Goal: Information Seeking & Learning: Learn about a topic

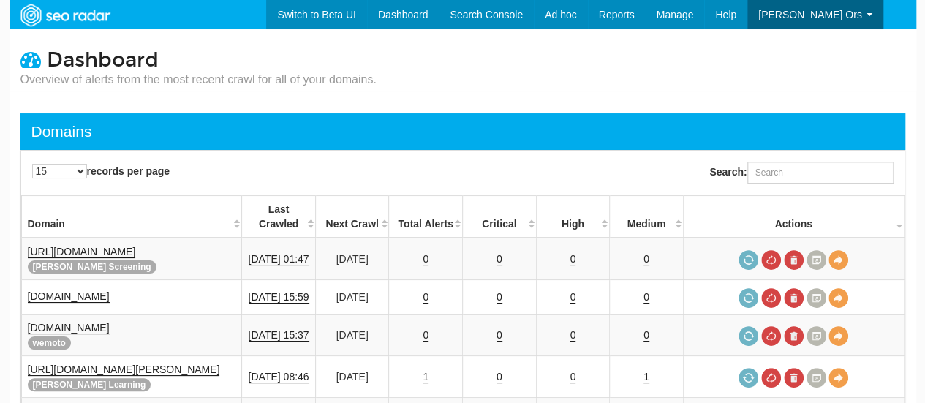
scroll to position [59, 0]
click at [783, 173] on input "Search:" at bounding box center [821, 173] width 146 height 22
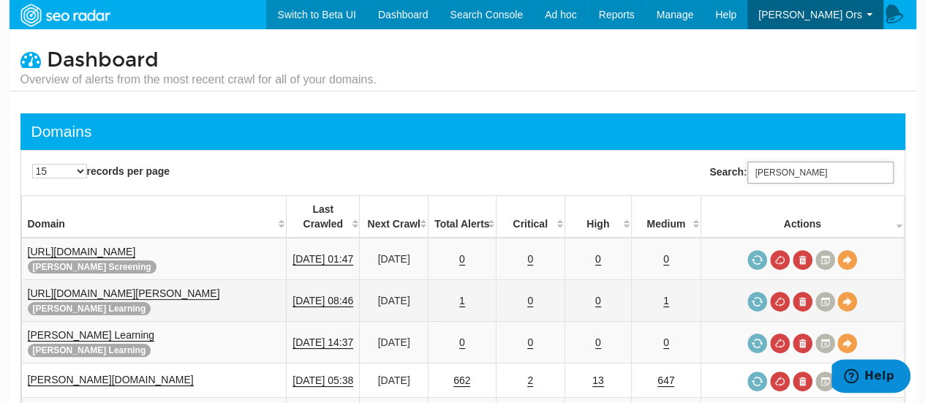
type input "reed"
click at [149, 288] on link "[URL][DOMAIN_NAME][PERSON_NAME]" at bounding box center [124, 294] width 192 height 12
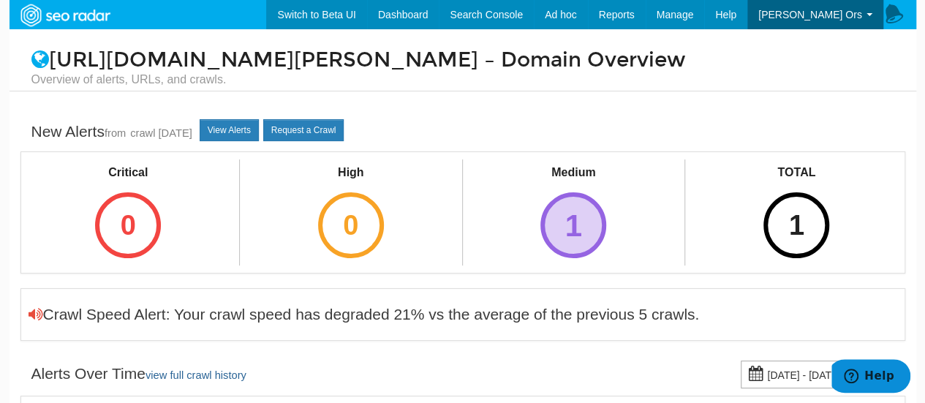
click at [579, 210] on div "1" at bounding box center [574, 225] width 66 height 66
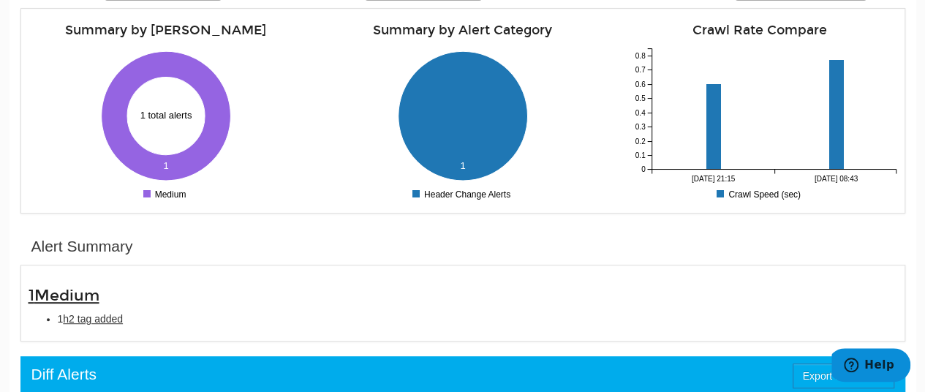
scroll to position [293, 0]
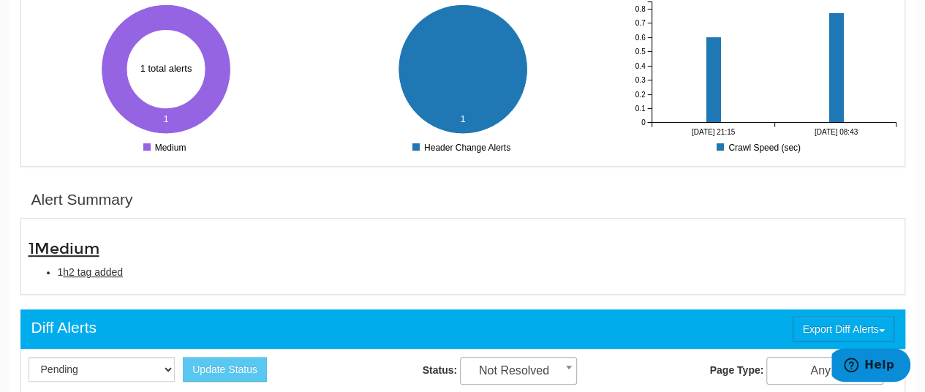
click at [43, 282] on div "1 Medium 1 h2 tag added" at bounding box center [463, 256] width 891 height 61
click at [72, 274] on span "h2 tag added" at bounding box center [93, 272] width 60 height 12
type input "h2 tag added"
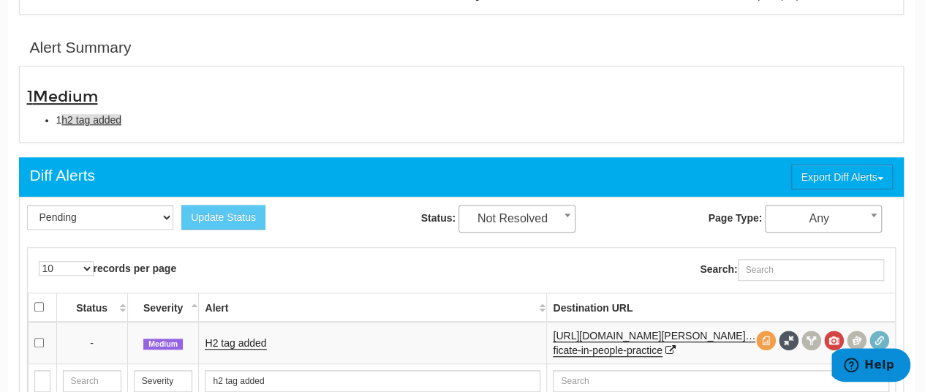
scroll to position [474, 1]
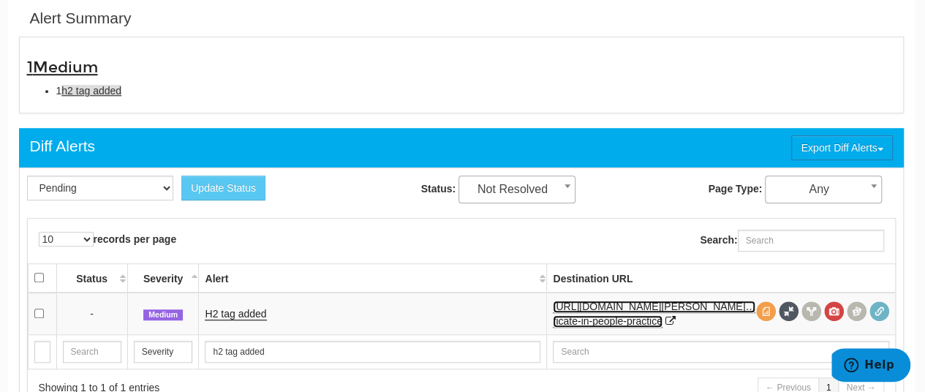
click at [613, 307] on link "[URL][DOMAIN_NAME][PERSON_NAME]…ficate-in-people-practice" at bounding box center [654, 314] width 203 height 27
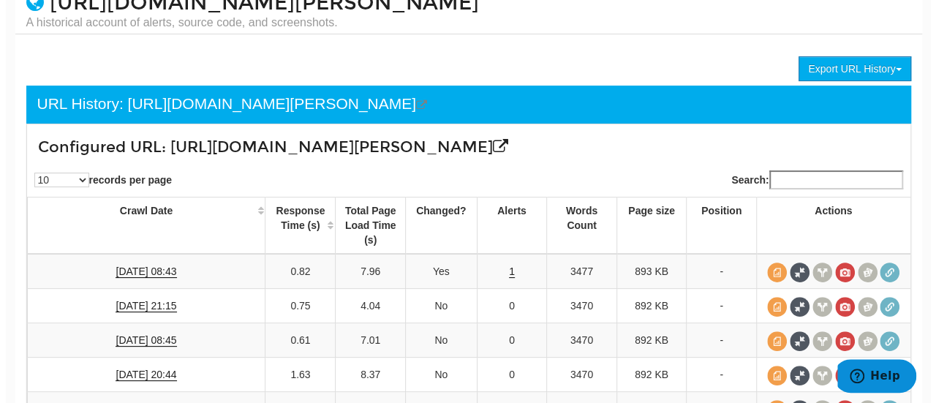
scroll to position [78, 0]
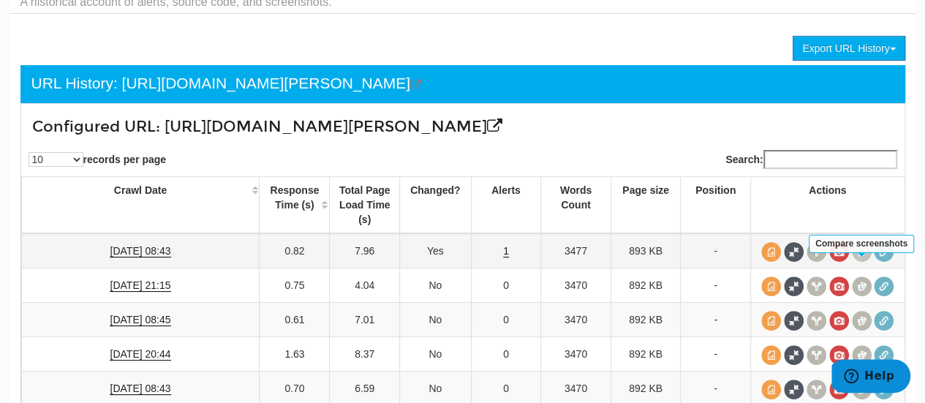
click at [865, 262] on span at bounding box center [862, 252] width 20 height 20
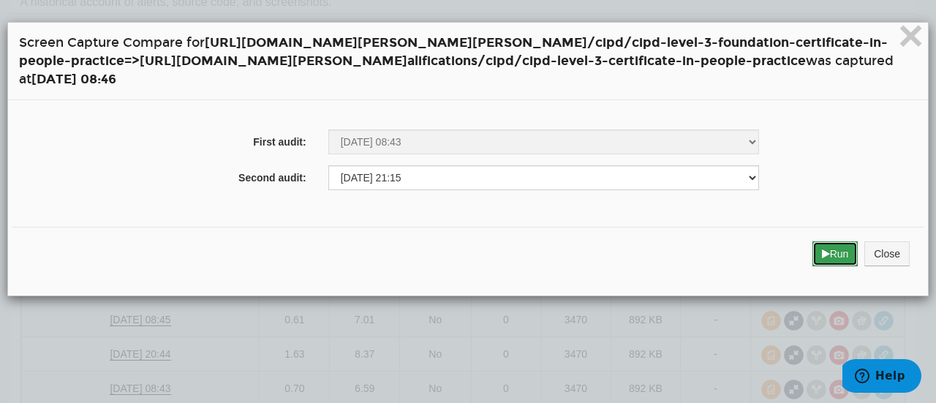
click at [822, 254] on icon "submit" at bounding box center [826, 254] width 8 height 10
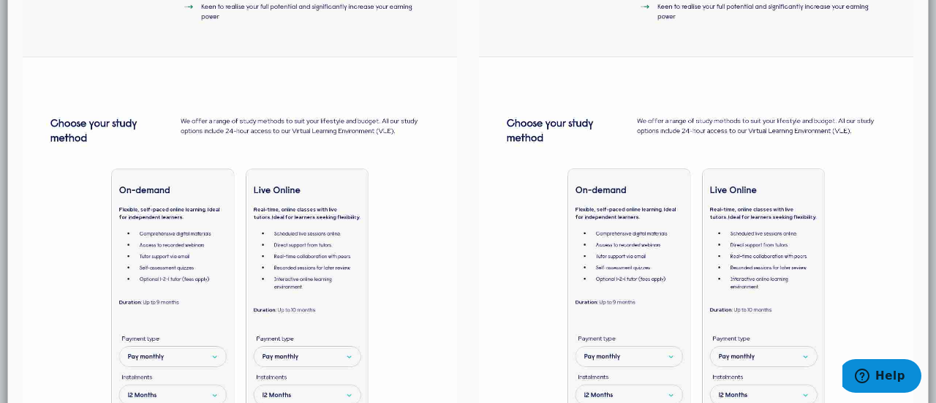
scroll to position [951, 0]
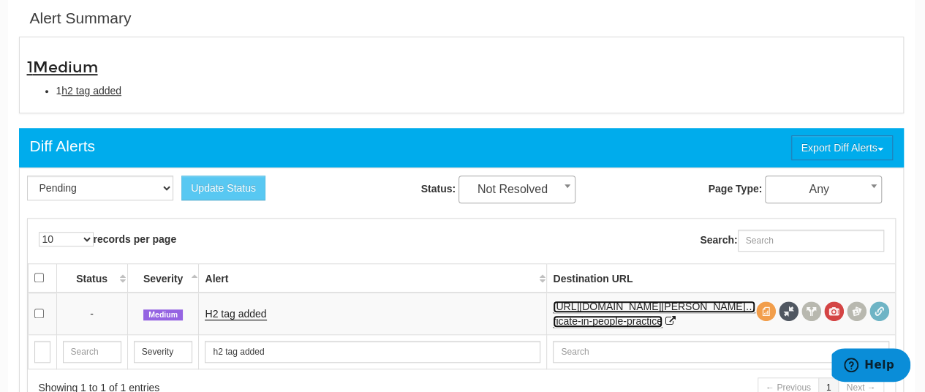
click at [607, 318] on link "[URL][DOMAIN_NAME][PERSON_NAME]…ficate-in-people-practice" at bounding box center [654, 314] width 203 height 27
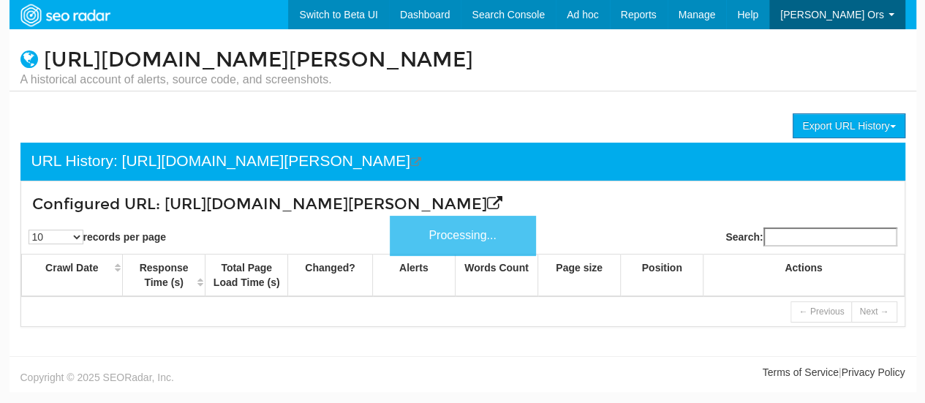
scroll to position [59, 0]
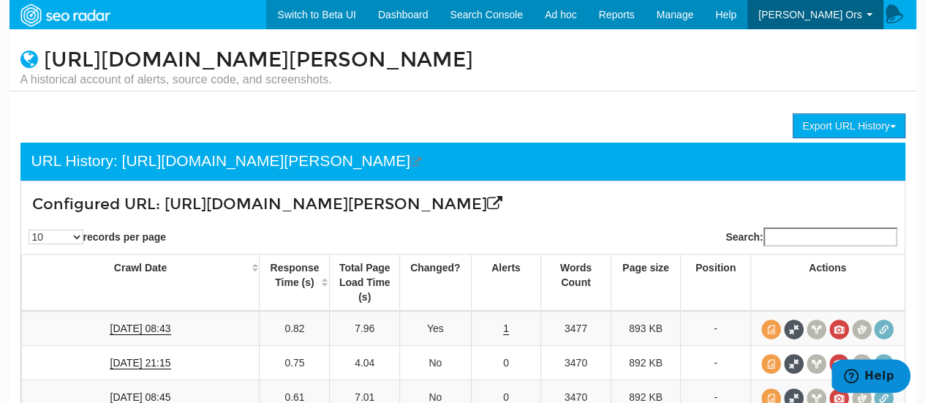
click at [200, 128] on div "Export URL History XLSX CSV URL History: https://www.reed.com/learning/qualific…" at bounding box center [463, 406] width 907 height 587
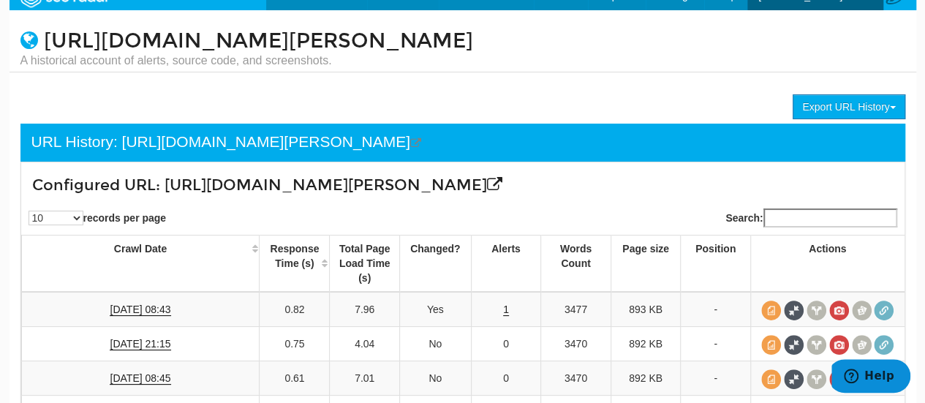
scroll to position [0, 0]
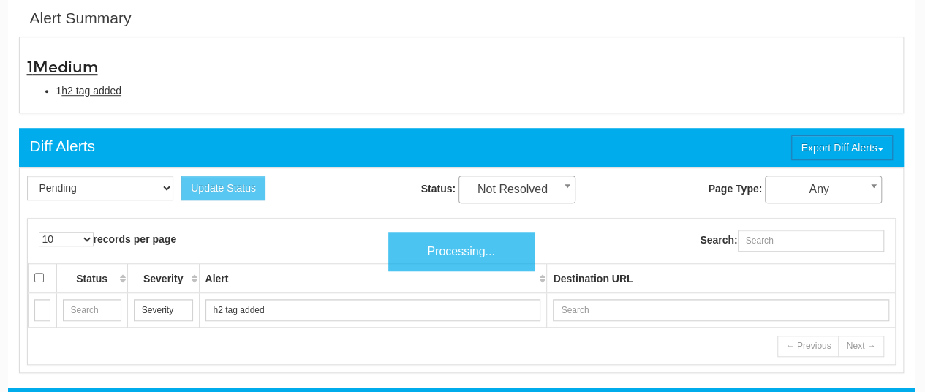
scroll to position [59, 0]
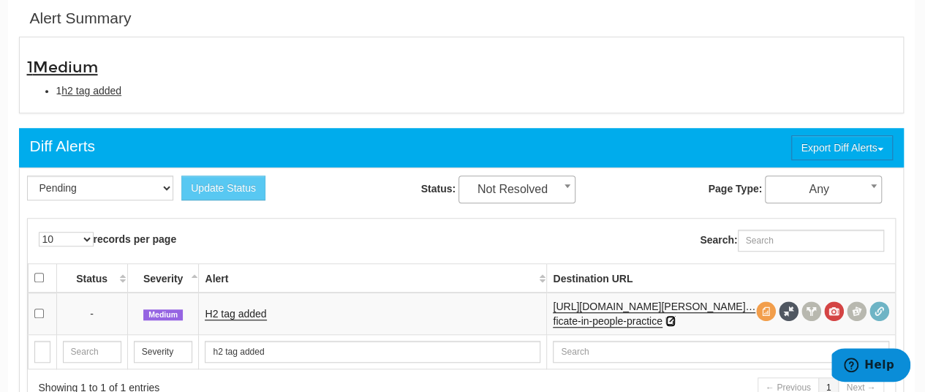
click at [670, 320] on icon at bounding box center [671, 321] width 10 height 10
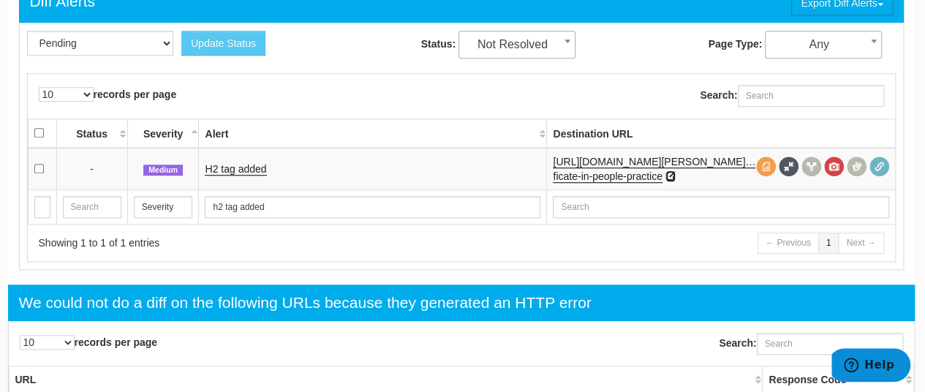
scroll to position [620, 1]
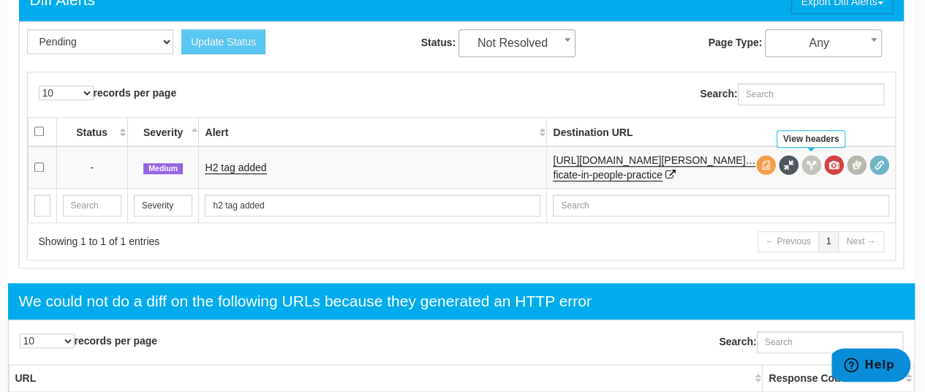
click at [808, 170] on span at bounding box center [812, 165] width 20 height 20
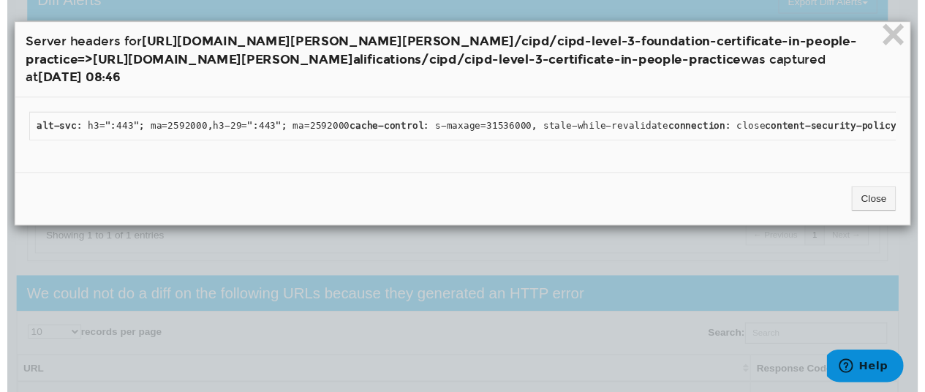
scroll to position [0, 0]
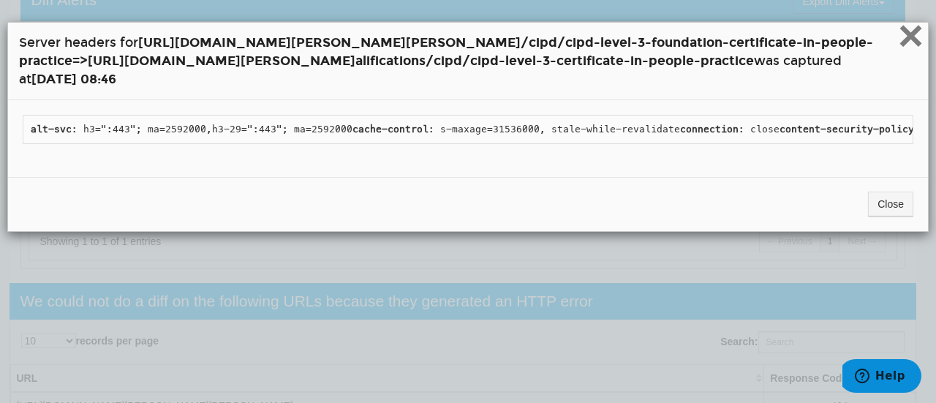
click at [901, 35] on span "×" at bounding box center [911, 35] width 26 height 49
